Goal: Information Seeking & Learning: Learn about a topic

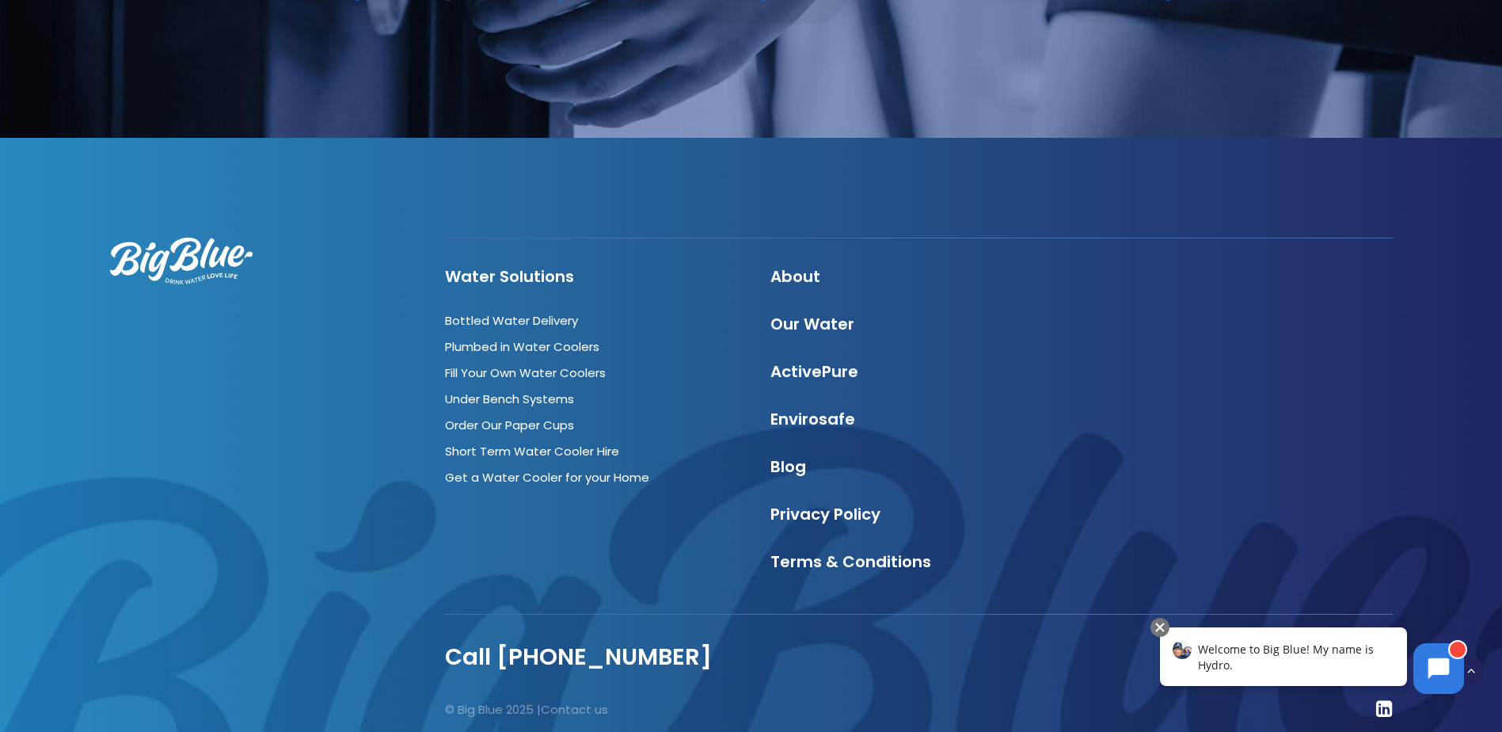
scroll to position [4797, 0]
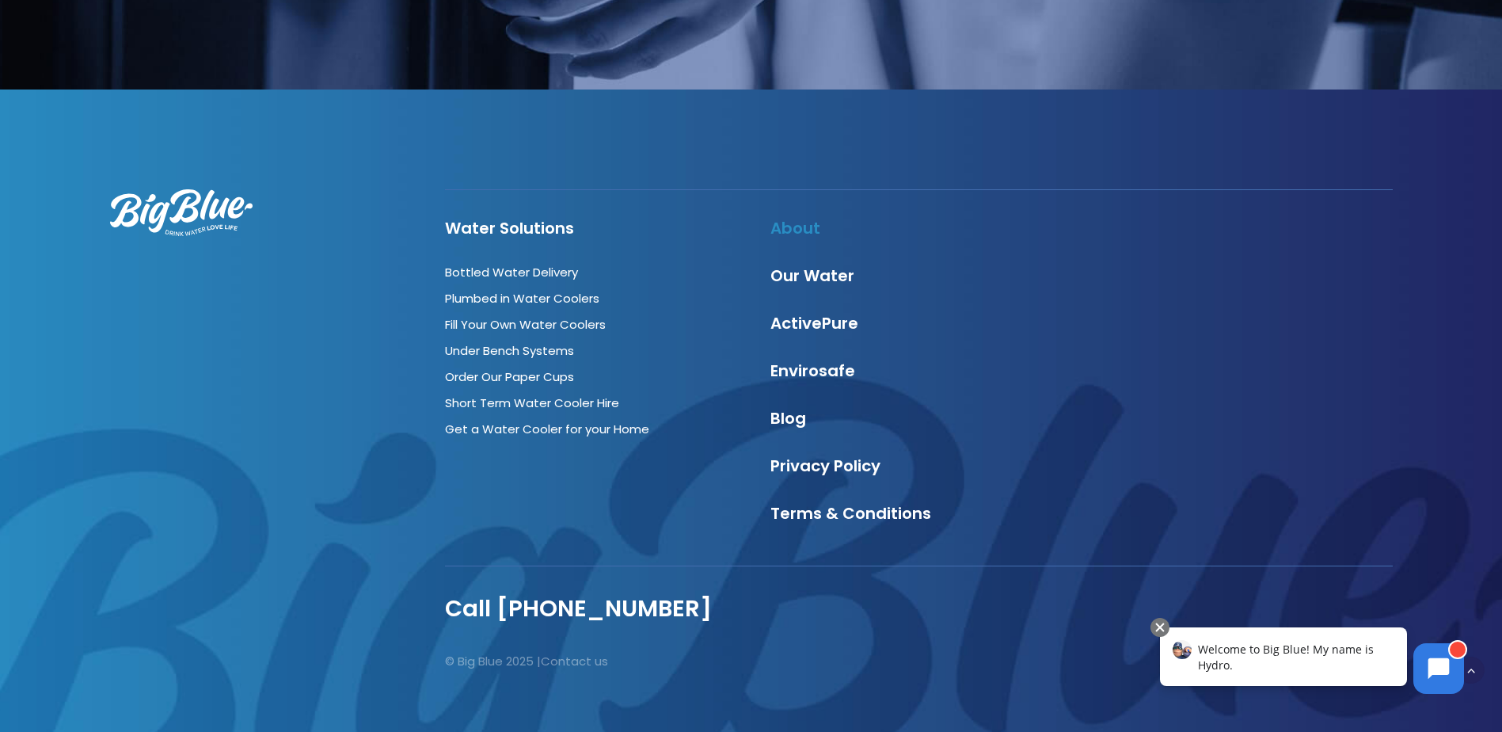
click at [808, 217] on link "About" at bounding box center [796, 228] width 50 height 22
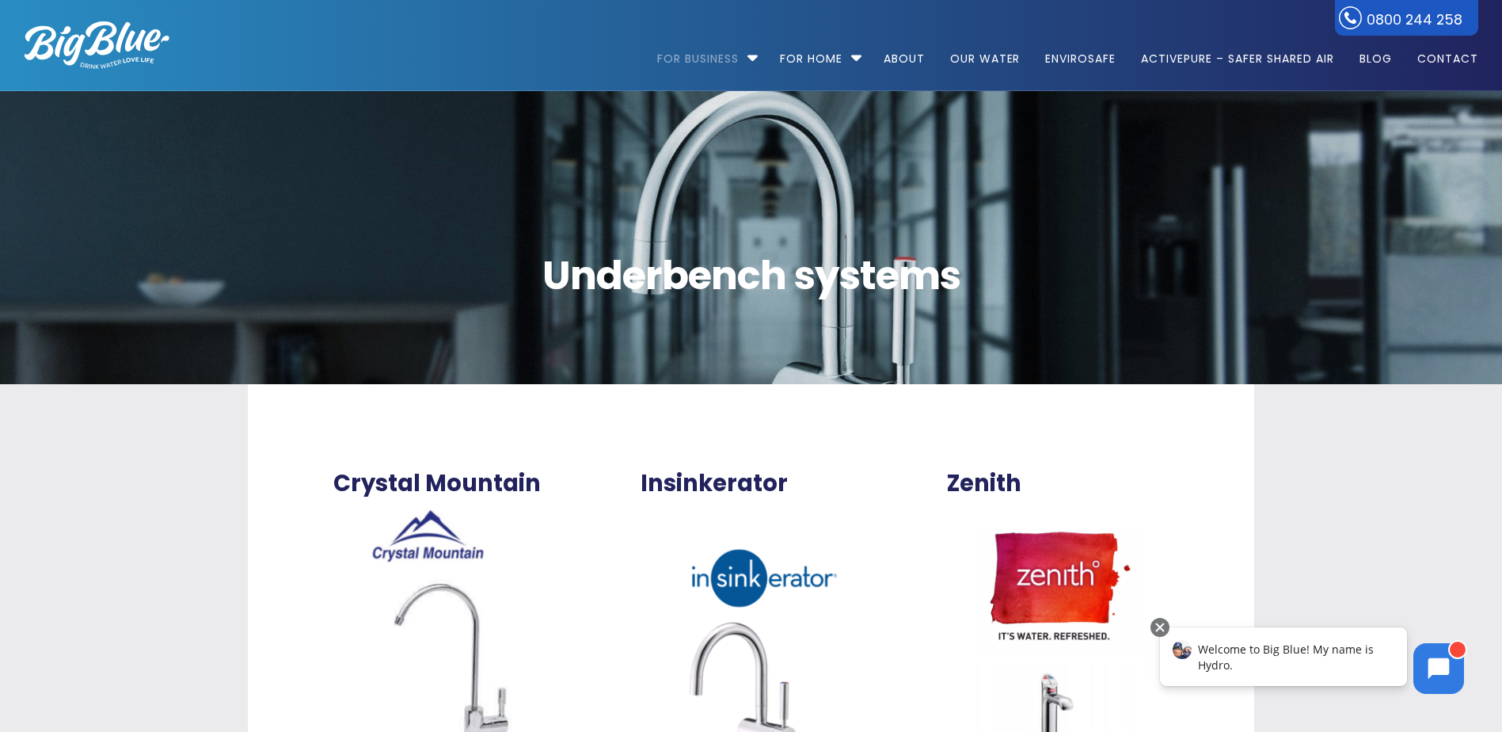
click at [149, 41] on img at bounding box center [97, 45] width 145 height 48
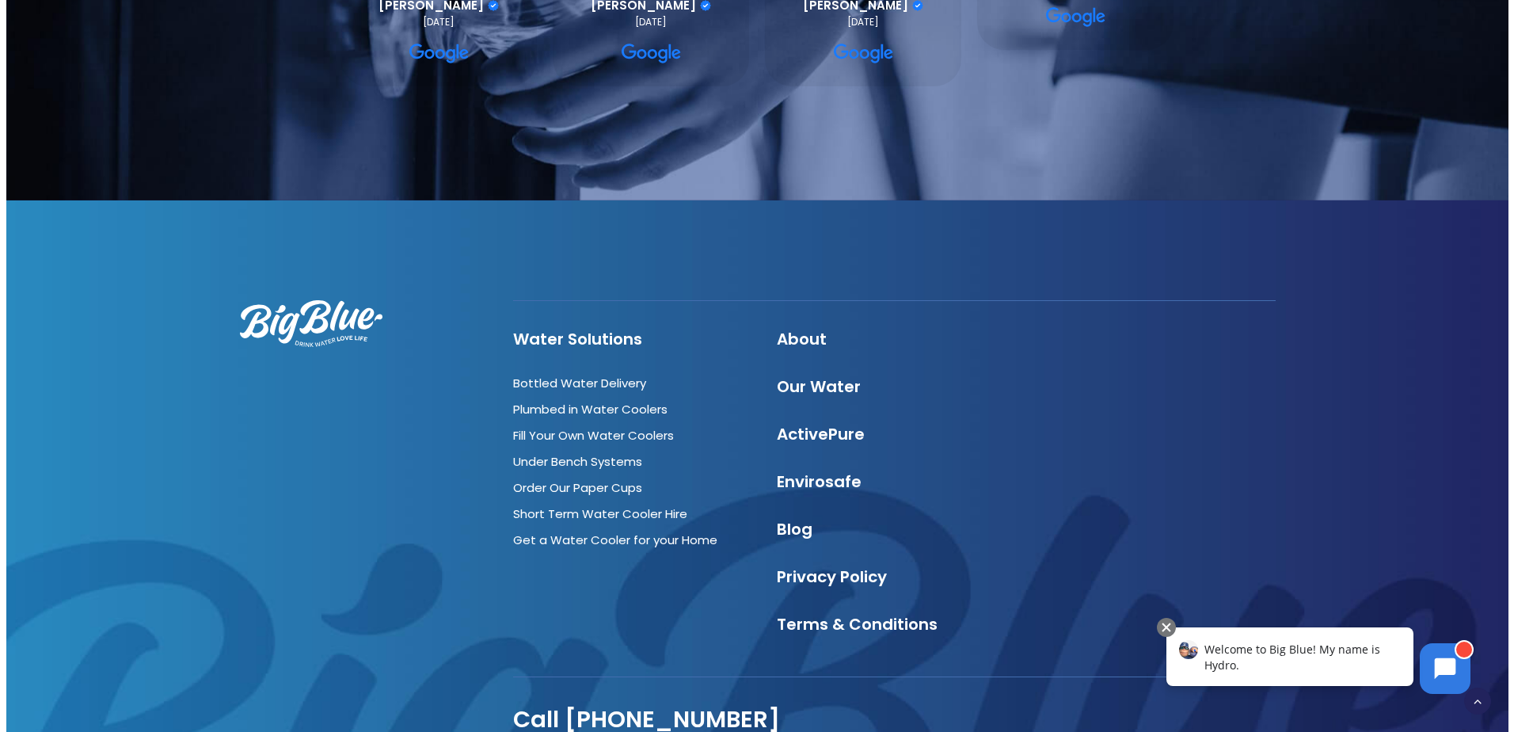
scroll to position [5430, 0]
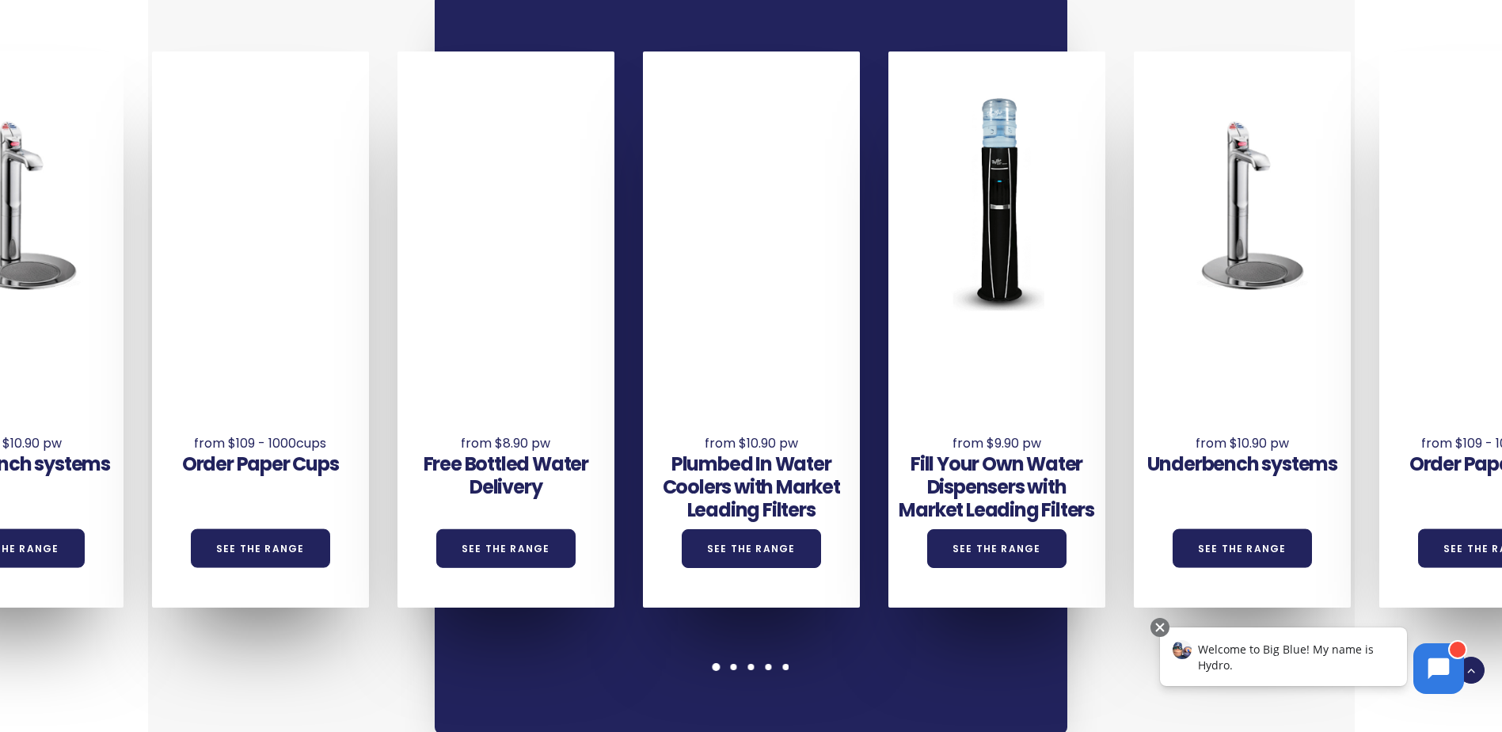
scroll to position [1188, 0]
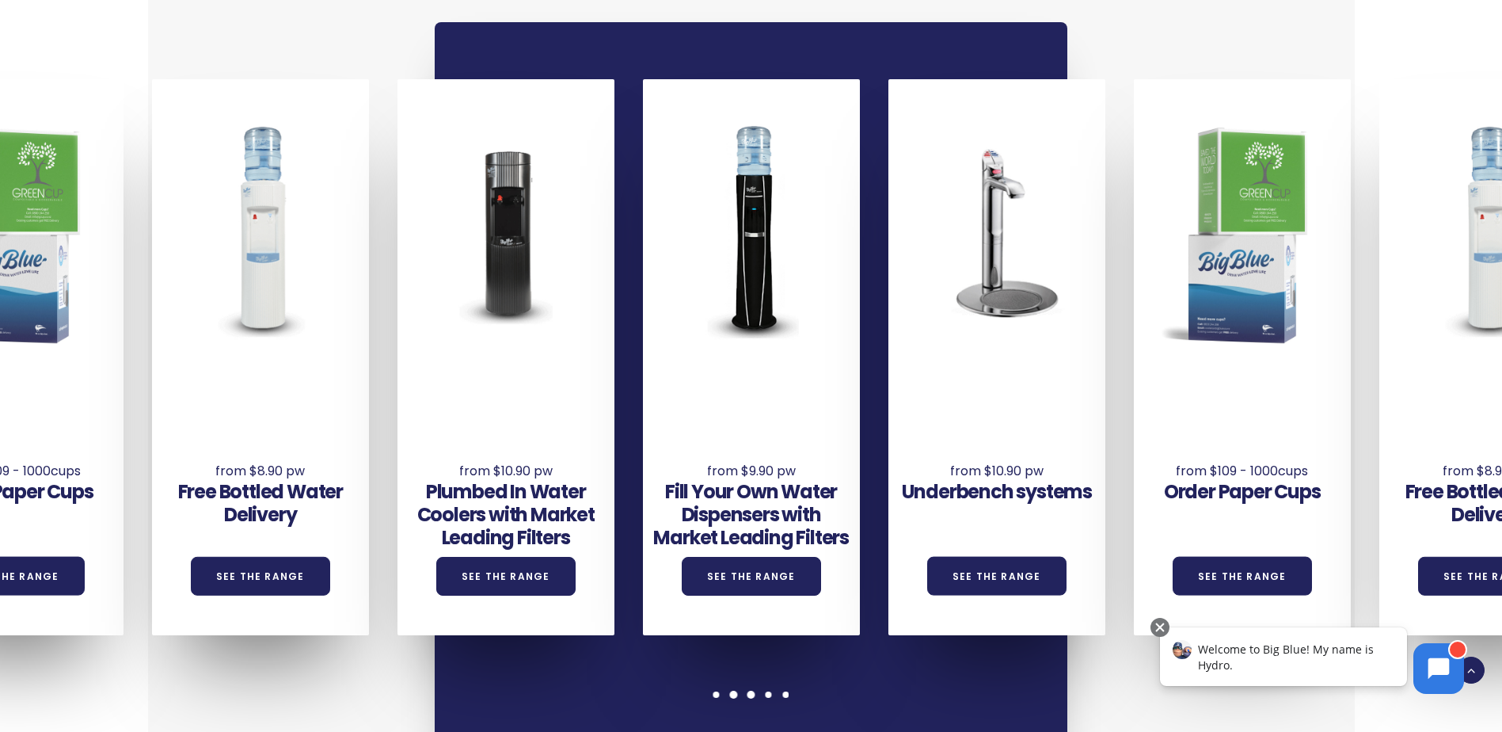
click at [750, 691] on span at bounding box center [752, 695] width 8 height 8
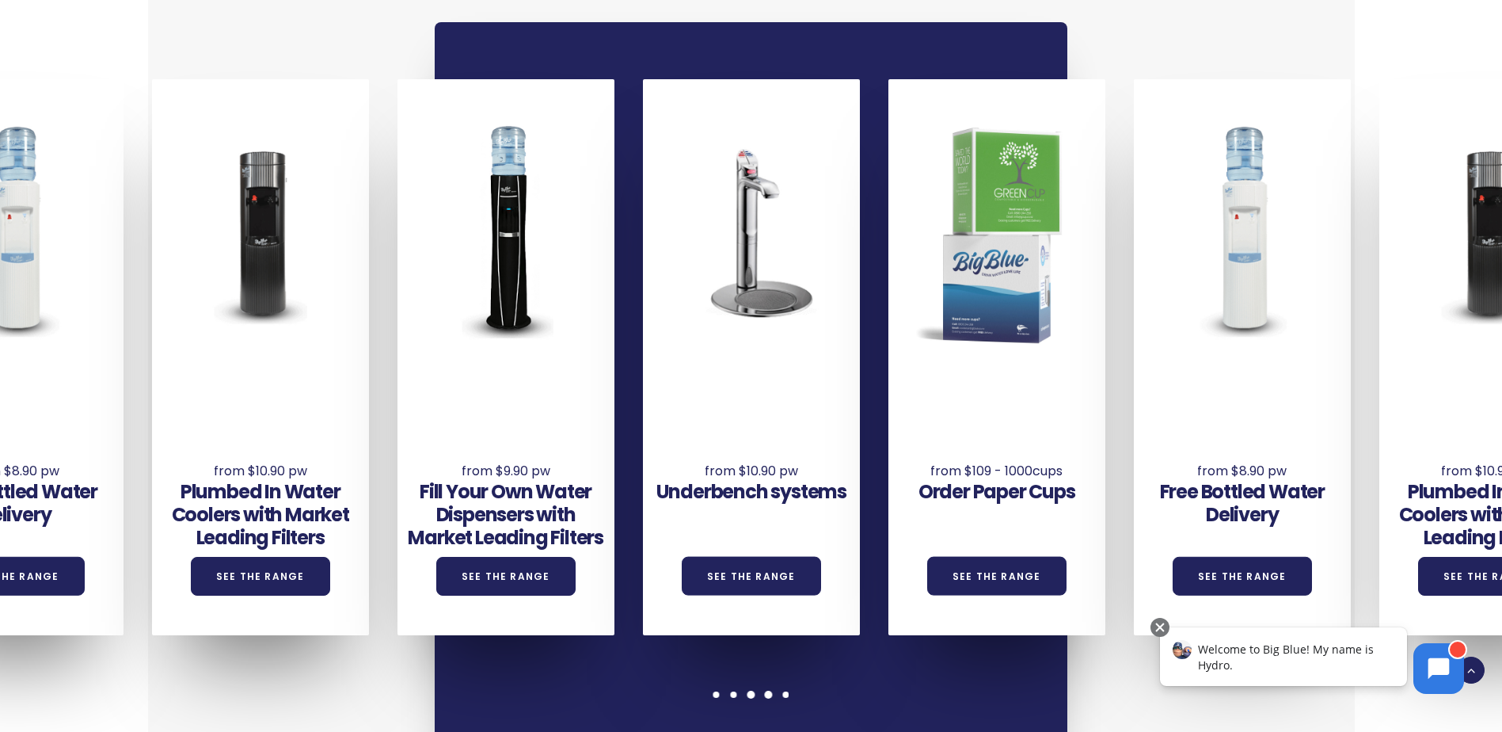
click at [770, 691] on span at bounding box center [769, 695] width 8 height 8
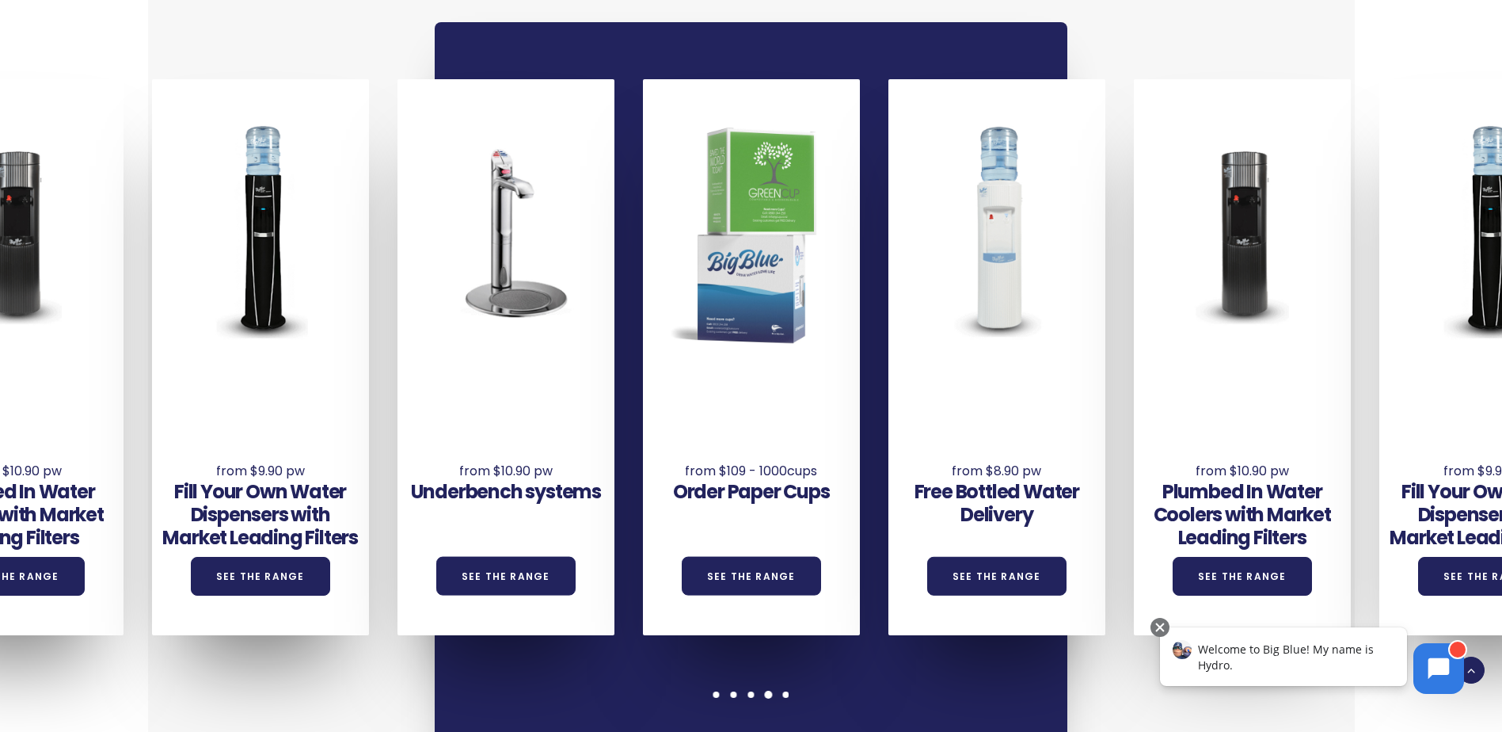
click at [787, 672] on div "Underbench systems See the Range Order Paper Cups See the Range Free Bottled Wa…" at bounding box center [751, 391] width 633 height 739
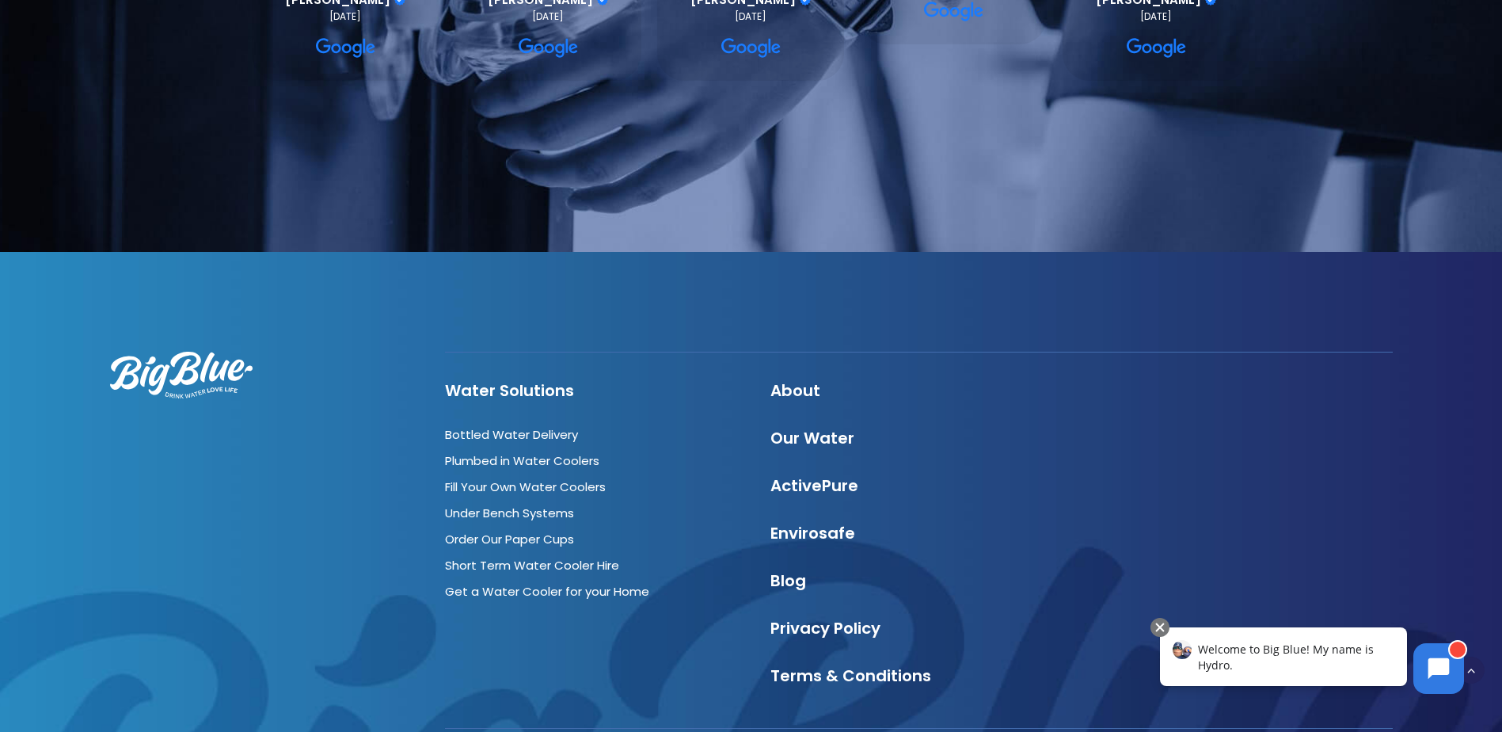
scroll to position [4752, 0]
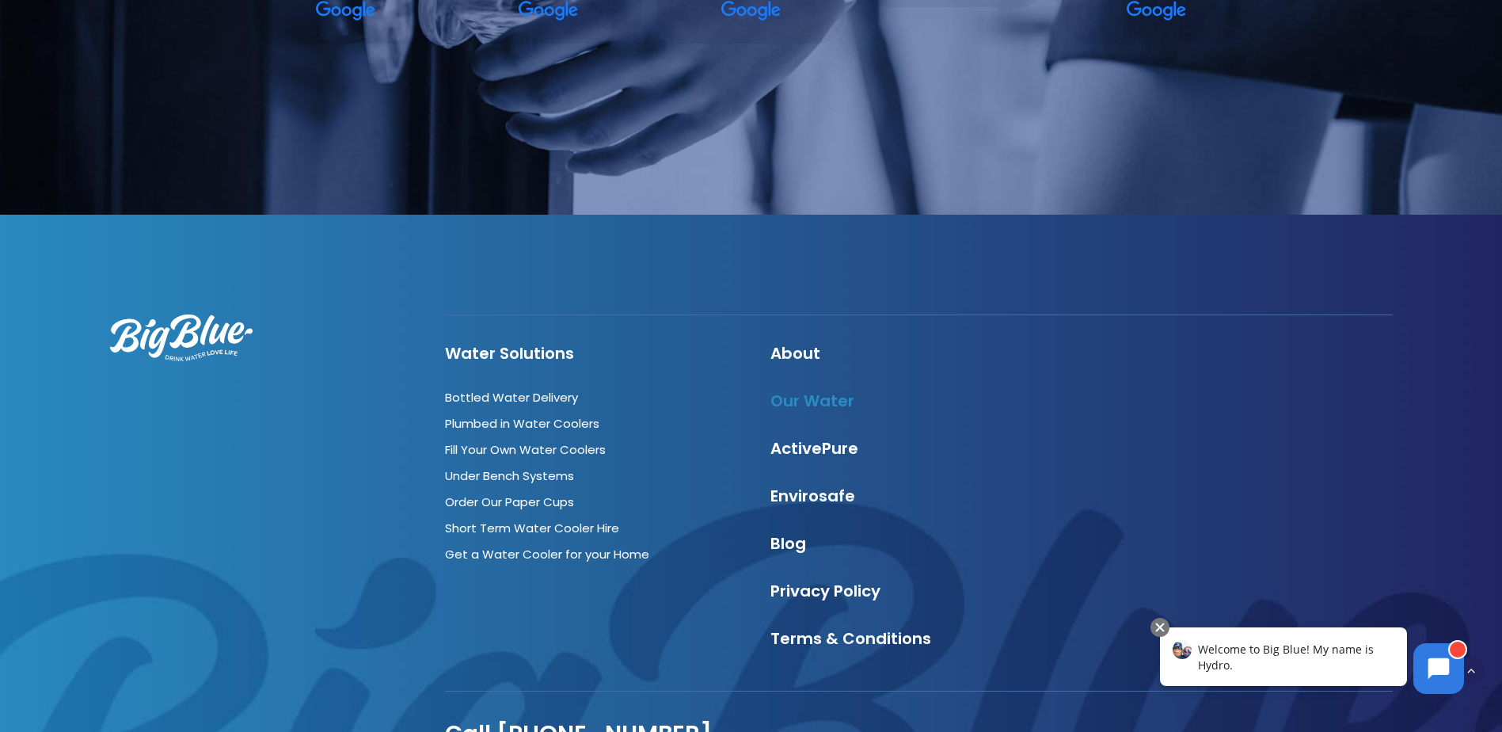
click at [816, 390] on link "Our Water" at bounding box center [813, 401] width 84 height 22
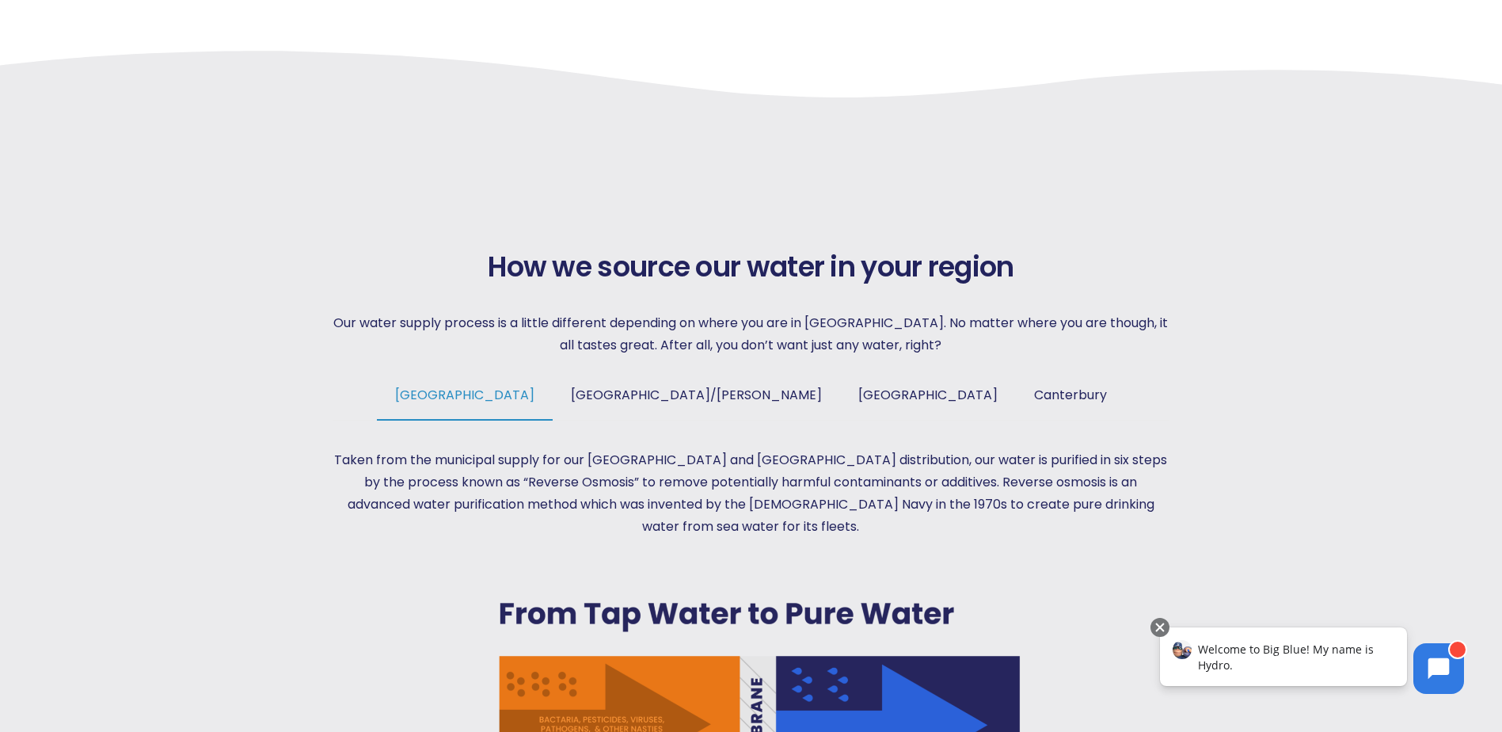
scroll to position [675, 0]
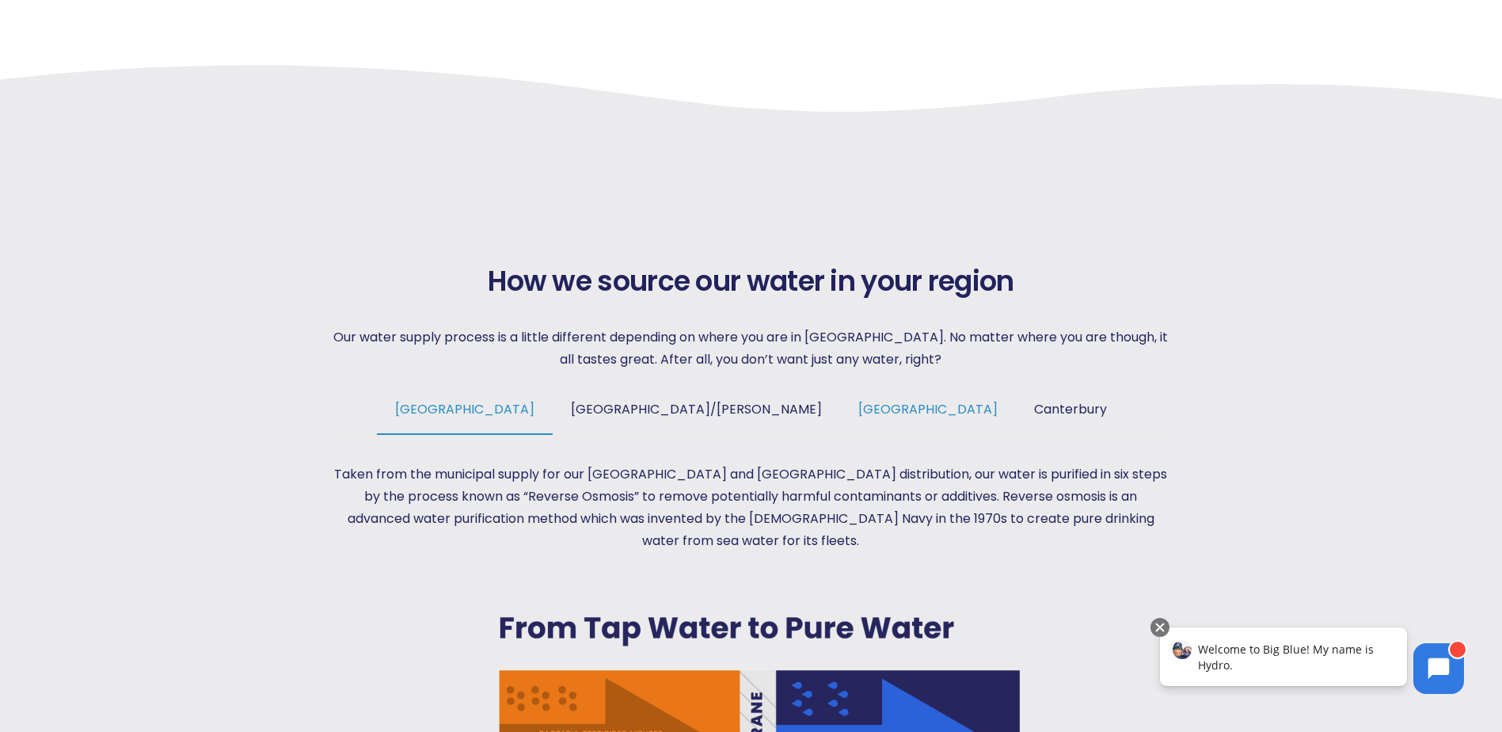
click at [858, 403] on span "[GEOGRAPHIC_DATA]" at bounding box center [927, 409] width 139 height 18
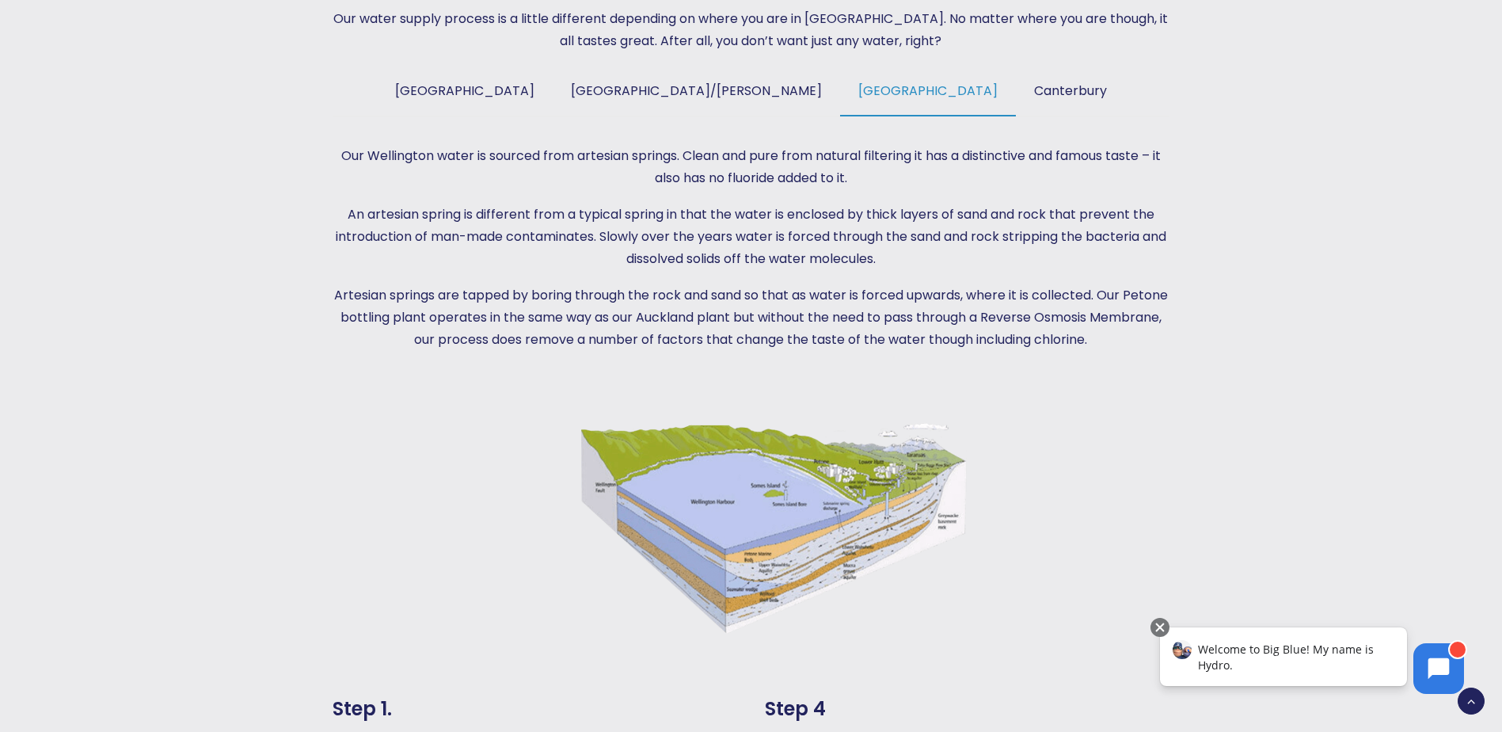
scroll to position [992, 0]
click at [651, 89] on span "[GEOGRAPHIC_DATA]/[PERSON_NAME]" at bounding box center [696, 92] width 251 height 18
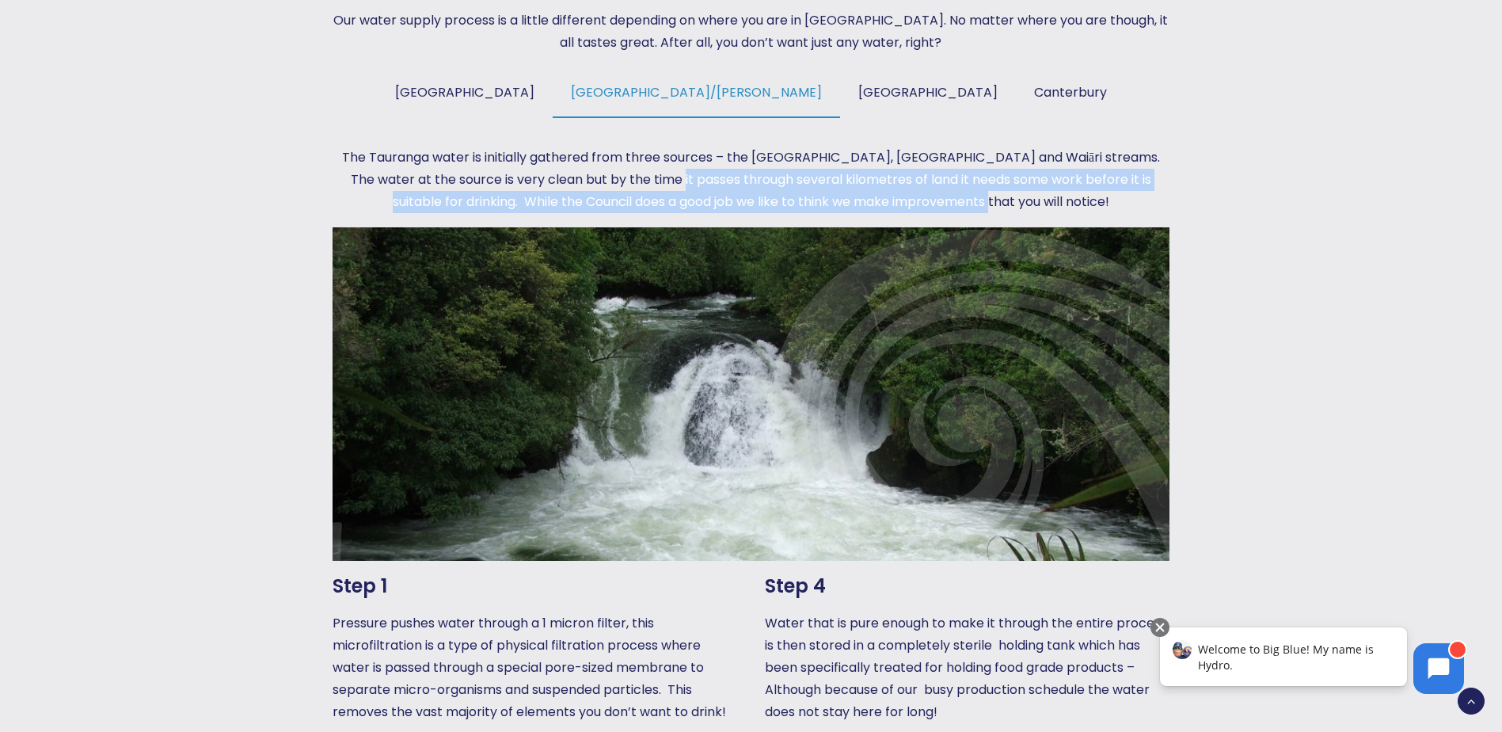
drag, startPoint x: 638, startPoint y: 177, endPoint x: 1012, endPoint y: 202, distance: 374.7
click at [1012, 202] on p "The Tauranga water is initially gathered from three sources – the [GEOGRAPHIC_D…" at bounding box center [751, 180] width 836 height 67
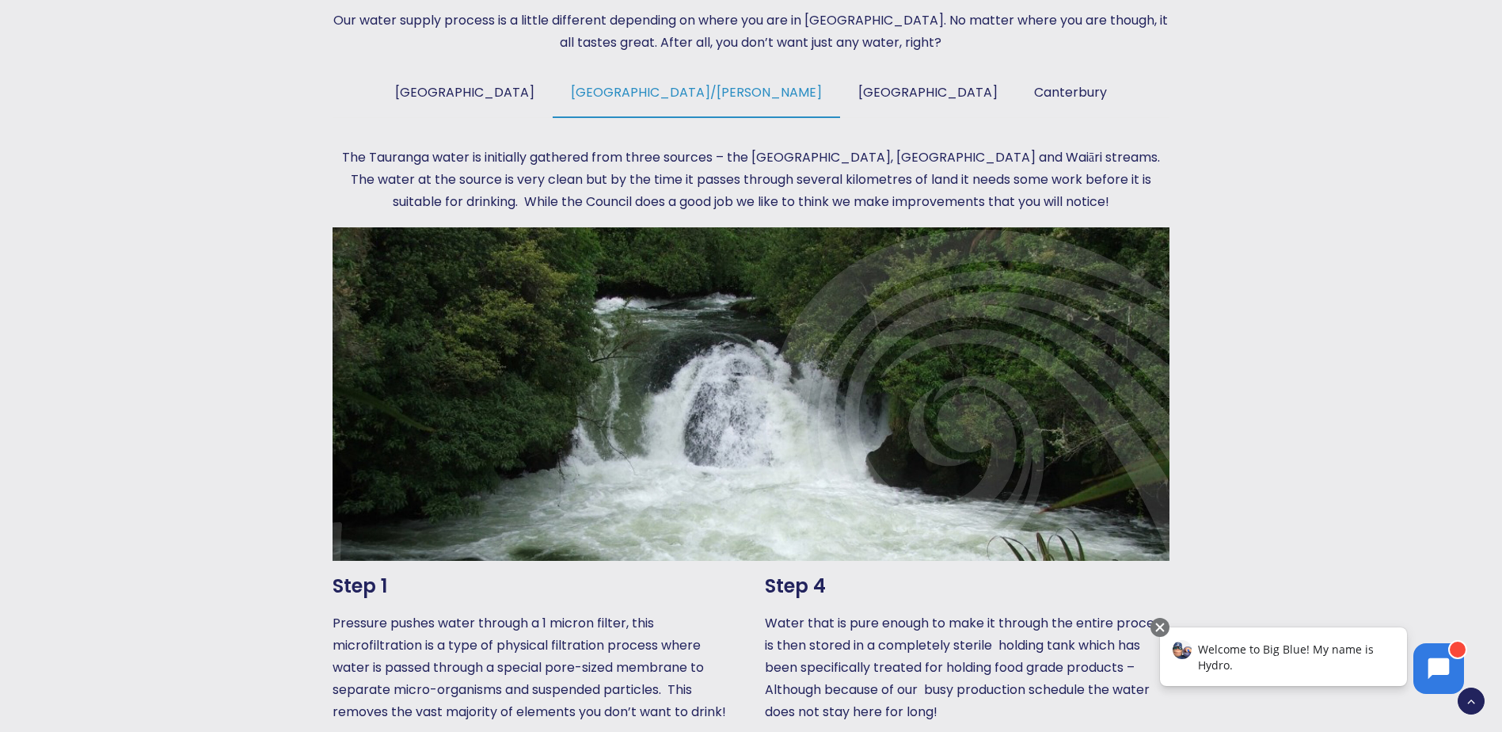
click at [1242, 221] on div "How we source our water in your region Our water supply process is a little dif…" at bounding box center [750, 527] width 1007 height 1330
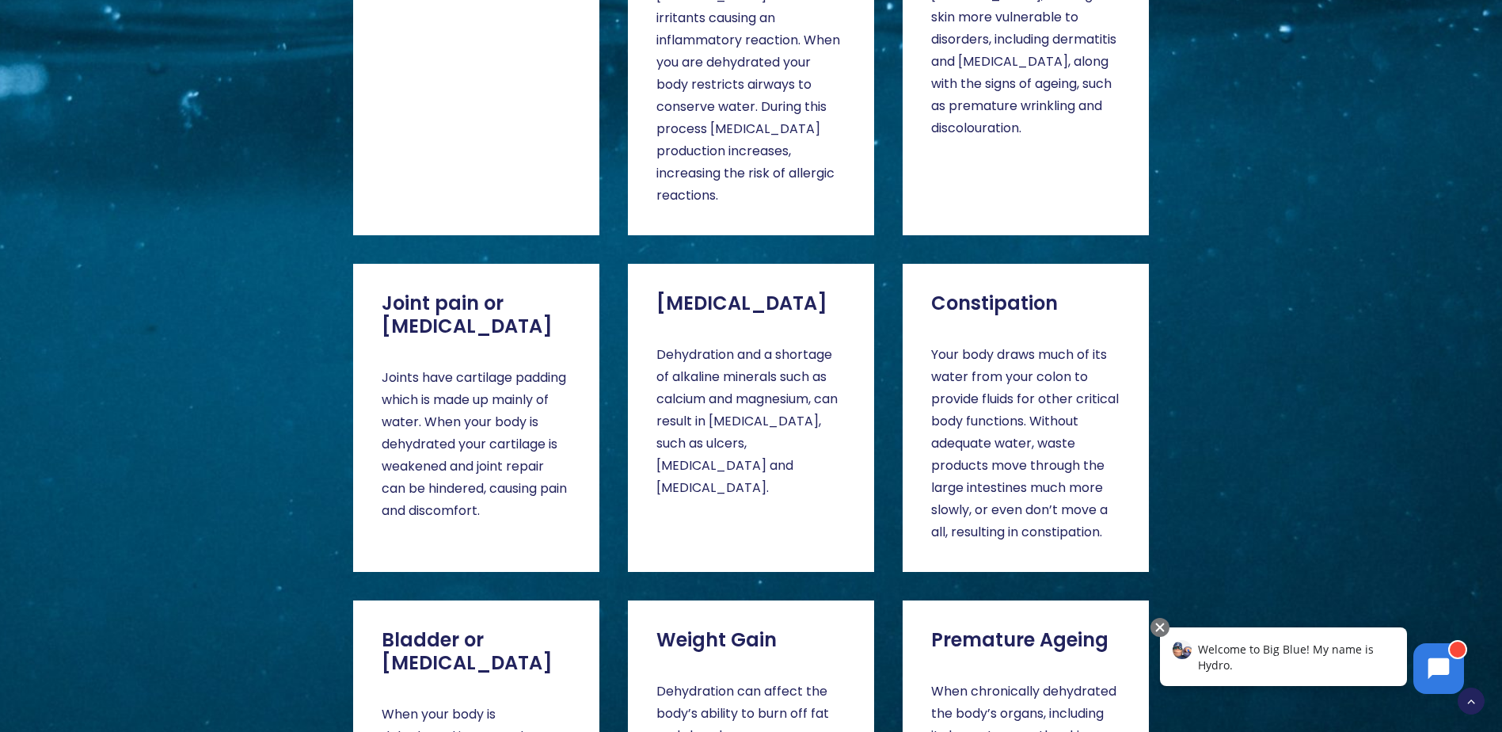
scroll to position [3367, 0]
